Goal: Transaction & Acquisition: Purchase product/service

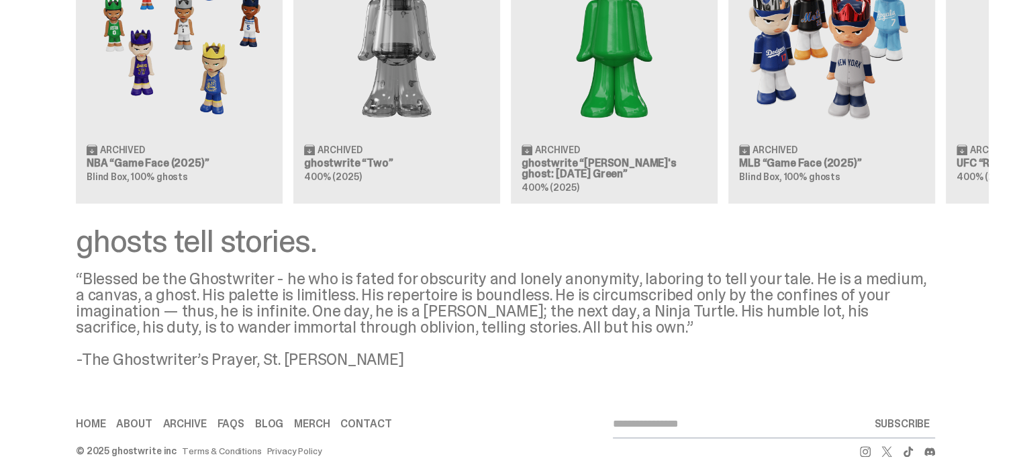
scroll to position [1381, 0]
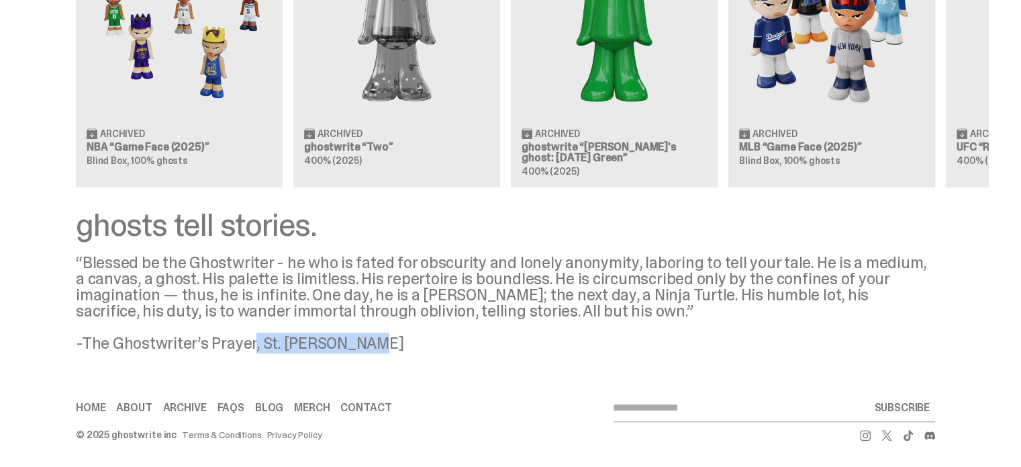
drag, startPoint x: 255, startPoint y: 340, endPoint x: 380, endPoint y: 338, distance: 124.9
click at [380, 338] on div "“Blessed be the Ghostwriter - he who is fated for obscurity and lonely anonymit…" at bounding box center [506, 303] width 860 height 97
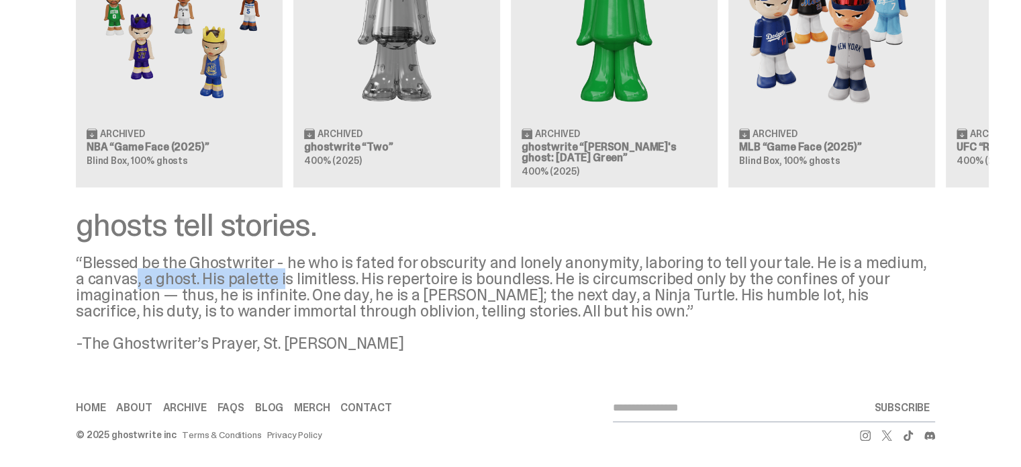
drag, startPoint x: 131, startPoint y: 281, endPoint x: 274, endPoint y: 281, distance: 143.0
click at [274, 281] on div "“Blessed be the Ghostwriter - he who is fated for obscurity and lonely anonymit…" at bounding box center [506, 303] width 860 height 97
click at [334, 283] on div "“Blessed be the Ghostwriter - he who is fated for obscurity and lonely anonymit…" at bounding box center [506, 303] width 860 height 97
click at [371, 403] on link "Contact" at bounding box center [365, 407] width 51 height 11
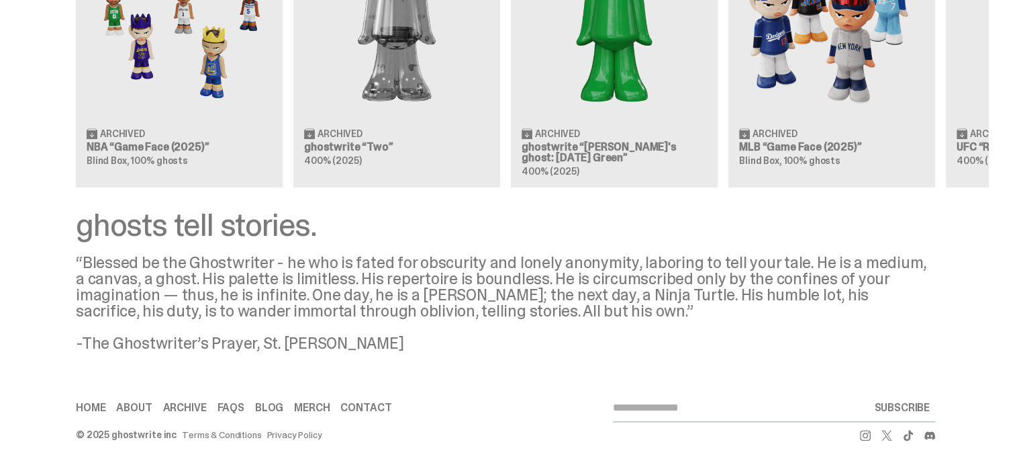
click at [383, 409] on link "Contact" at bounding box center [365, 407] width 51 height 11
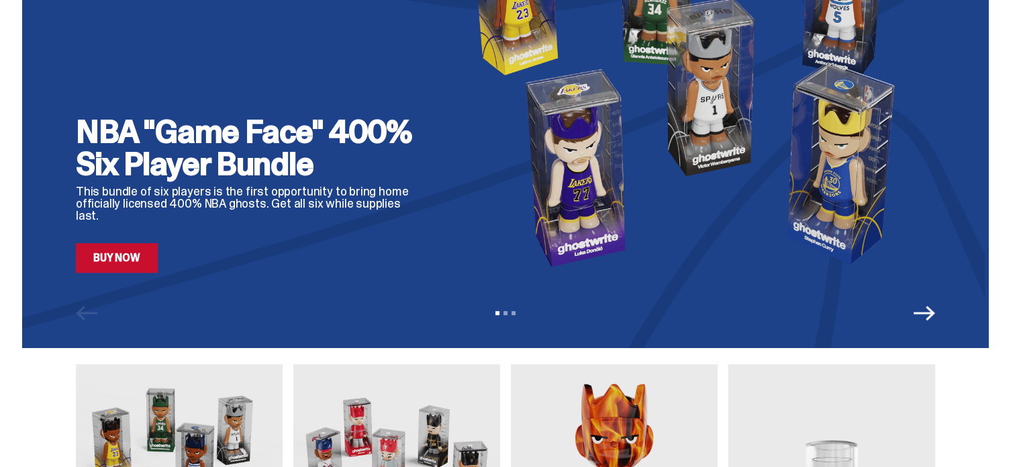
scroll to position [0, 0]
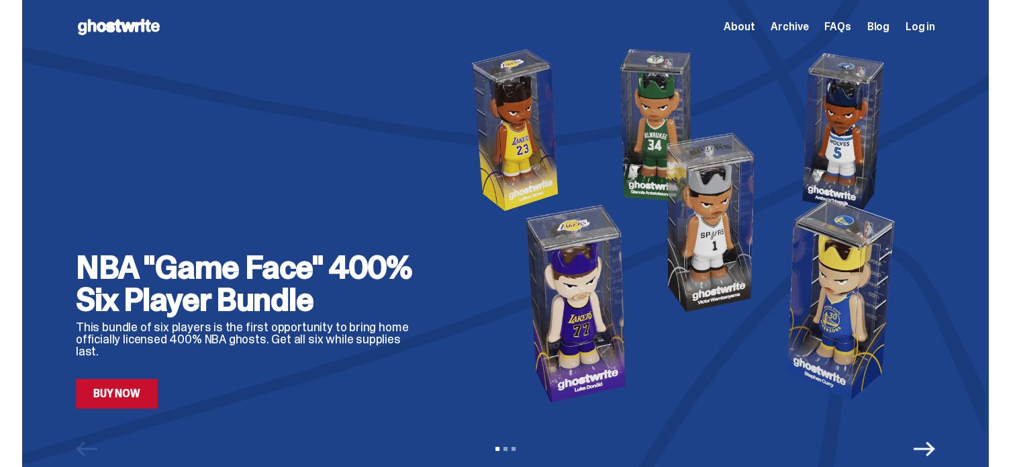
click at [745, 29] on span "About" at bounding box center [739, 26] width 31 height 11
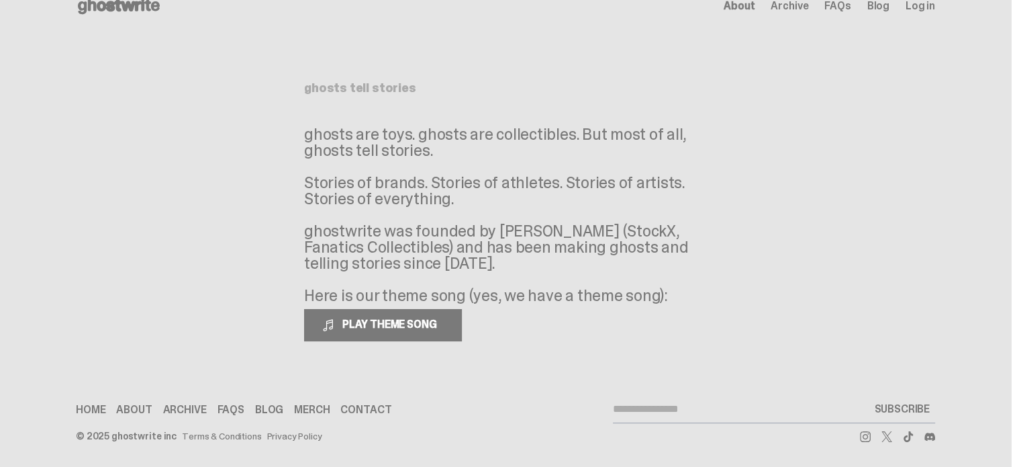
scroll to position [22, 0]
drag, startPoint x: 324, startPoint y: 246, endPoint x: 468, endPoint y: 246, distance: 143.7
click at [468, 246] on p "ghosts are toys. ghosts are collectibles. But most of all, ghosts tell stories.…" at bounding box center [505, 213] width 403 height 177
click at [411, 264] on p "ghosts are toys. ghosts are collectibles. But most of all, ghosts tell stories.…" at bounding box center [505, 213] width 403 height 177
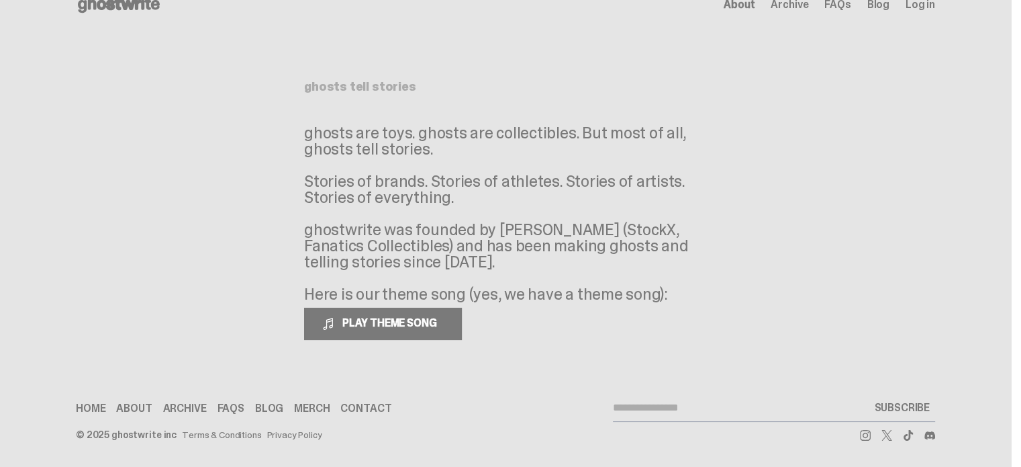
click at [363, 403] on link "Contact" at bounding box center [365, 408] width 51 height 11
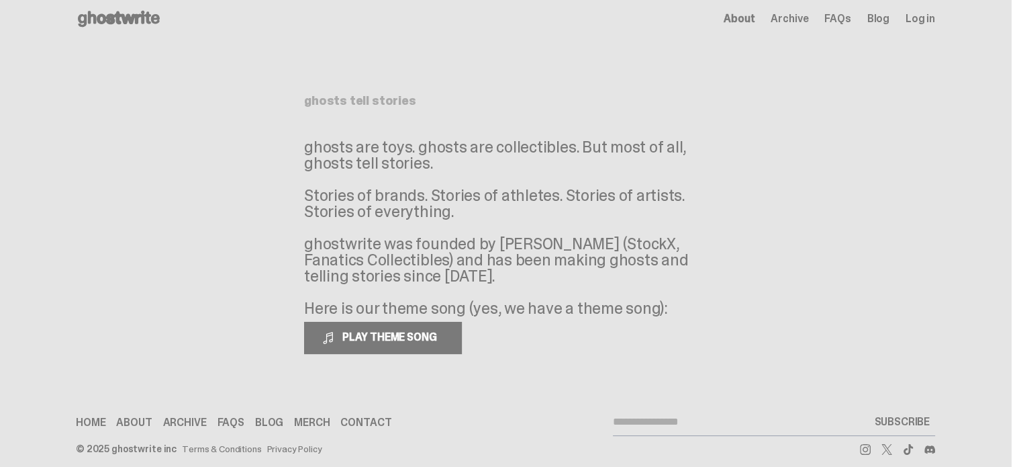
scroll to position [8, 0]
click at [105, 417] on link "Home" at bounding box center [91, 422] width 30 height 11
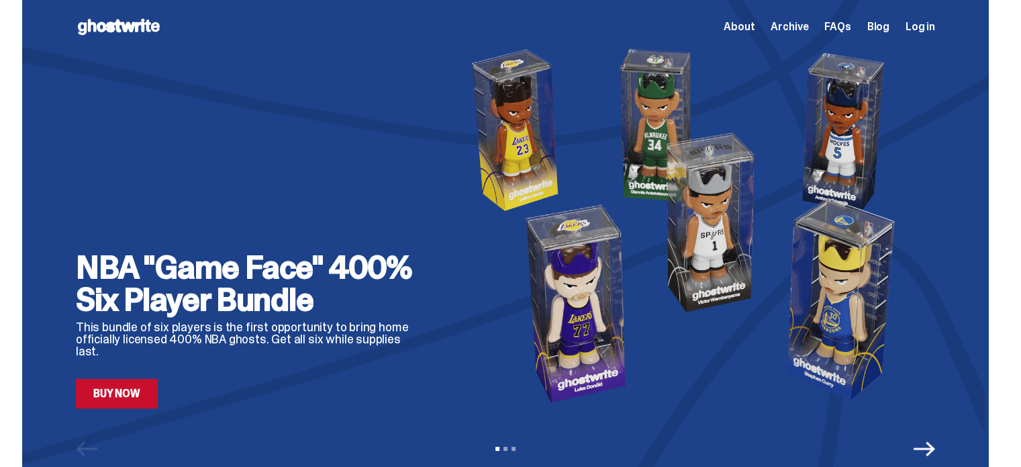
click at [163, 387] on div "NBA "Game Face" 400% Six Player Bundle This bundle of six players is the first …" at bounding box center [250, 329] width 349 height 157
click at [133, 408] on div "NBA "Game Face" 400% Six Player Bundle This bundle of six players is the first …" at bounding box center [505, 242] width 967 height 484
click at [140, 394] on link "Buy Now" at bounding box center [117, 394] width 82 height 30
